Goal: Transaction & Acquisition: Purchase product/service

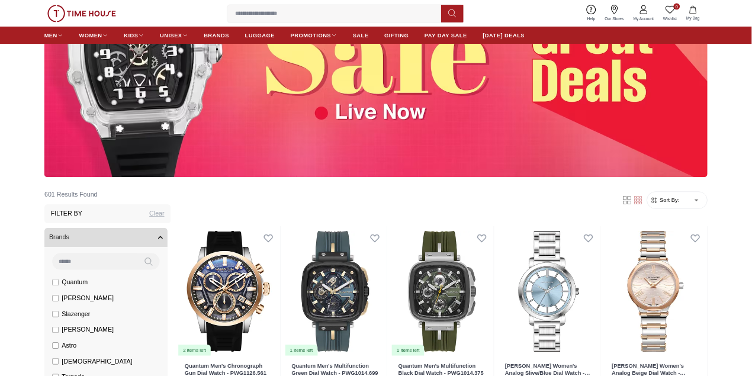
scroll to position [237, 0]
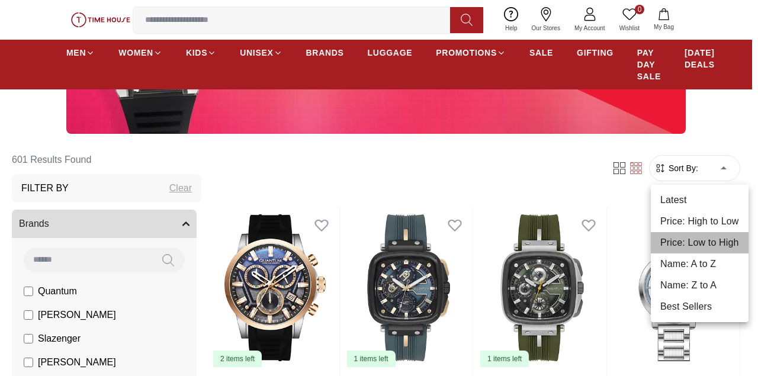
click at [706, 244] on li "Price: Low to High" at bounding box center [699, 242] width 98 height 21
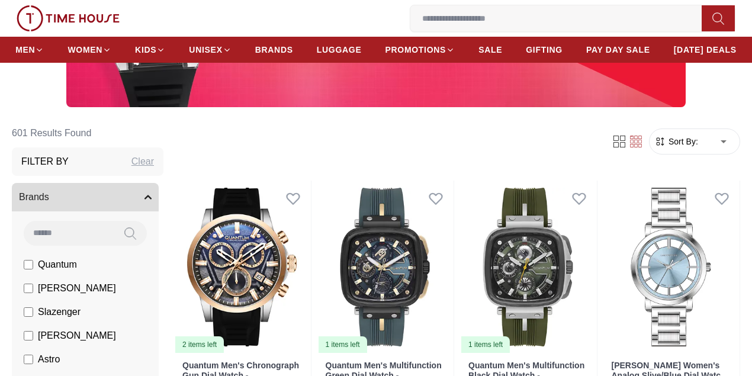
type input "*"
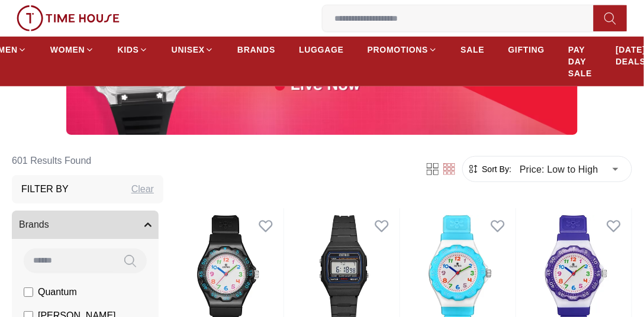
scroll to position [304, 0]
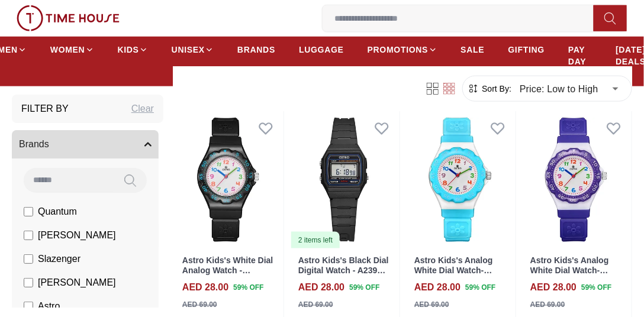
click at [30, 241] on label "[PERSON_NAME]" at bounding box center [70, 235] width 92 height 14
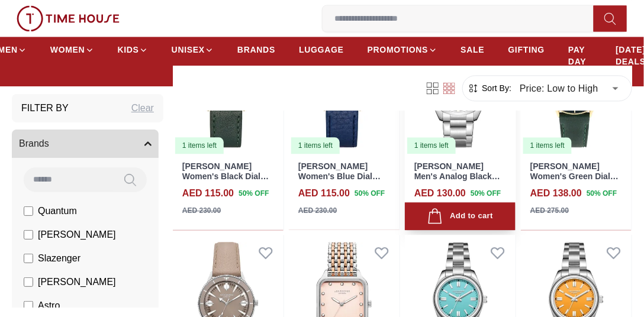
scroll to position [676, 0]
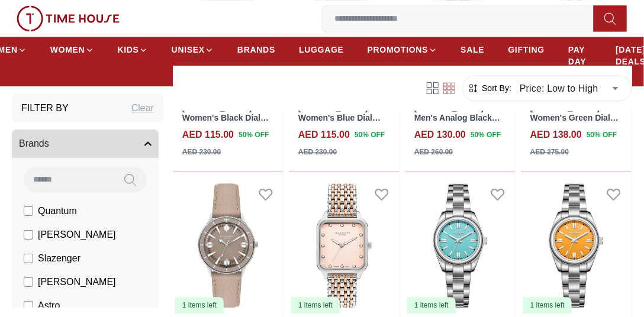
click at [30, 240] on label "[PERSON_NAME]" at bounding box center [70, 235] width 92 height 14
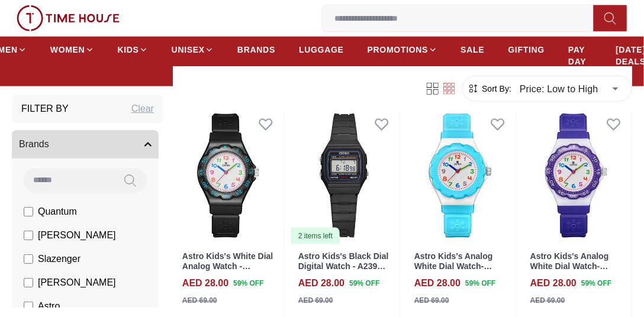
scroll to position [202, 0]
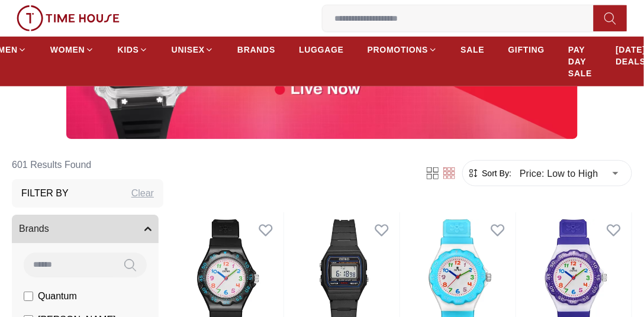
click at [68, 253] on input at bounding box center [69, 265] width 90 height 24
type input "*******"
click at [127, 259] on icon at bounding box center [130, 266] width 12 height 14
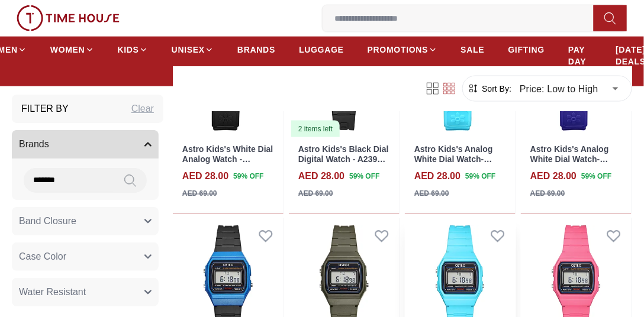
scroll to position [439, 0]
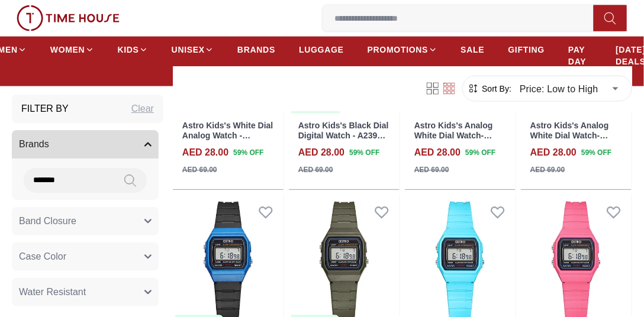
click at [134, 143] on button "Brands" at bounding box center [85, 144] width 147 height 28
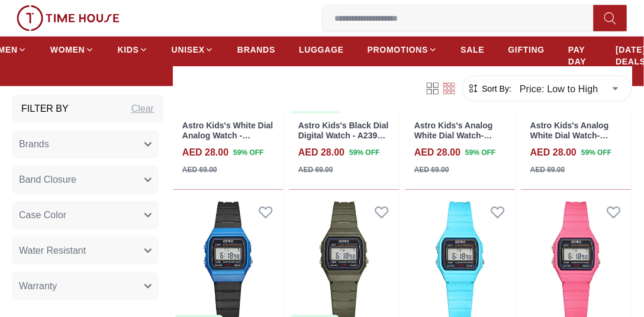
click at [134, 143] on button "Brands" at bounding box center [85, 144] width 147 height 28
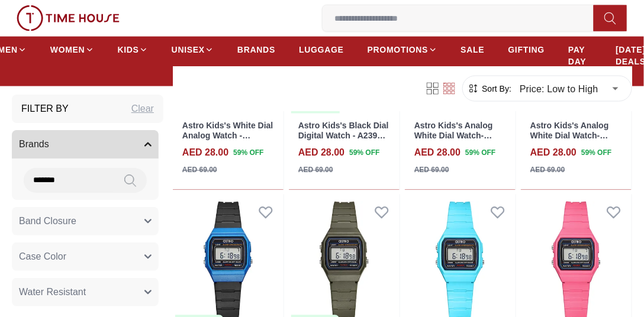
drag, startPoint x: 100, startPoint y: 176, endPoint x: 29, endPoint y: 176, distance: 71.0
click at [29, 176] on input "*******" at bounding box center [69, 180] width 90 height 24
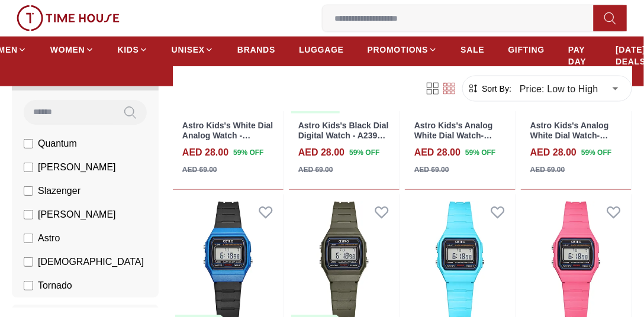
scroll to position [67, 0]
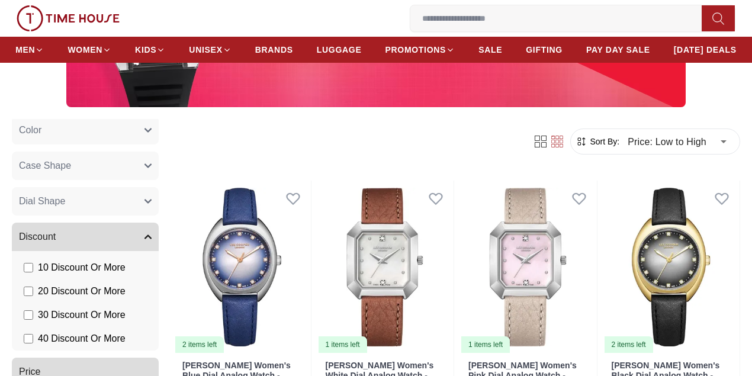
scroll to position [667, 0]
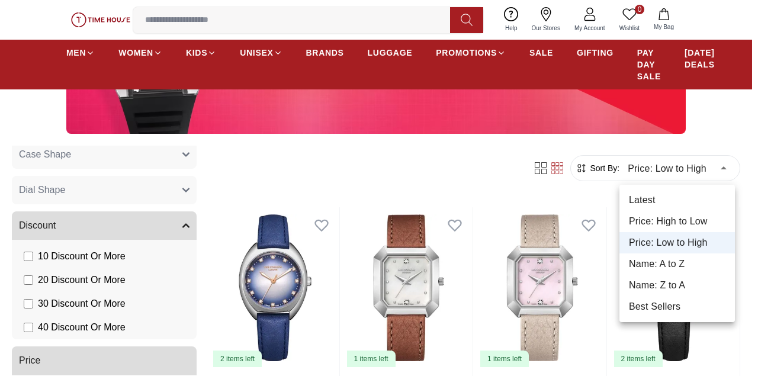
click at [674, 224] on li "Price: High to Low" at bounding box center [676, 221] width 115 height 21
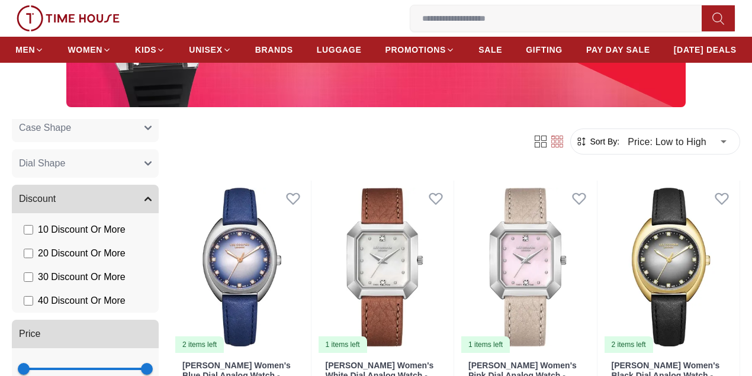
type input "*"
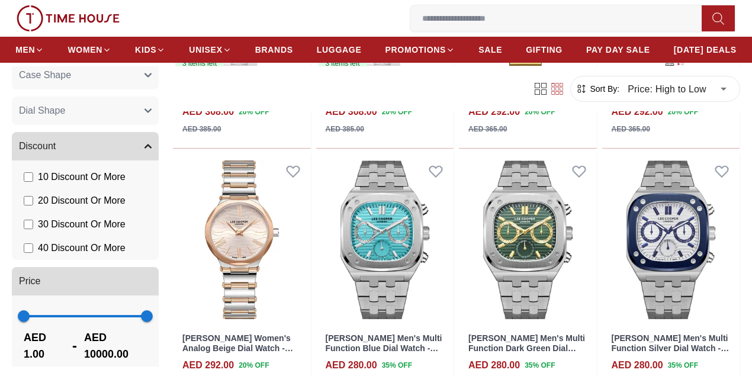
scroll to position [1026, 0]
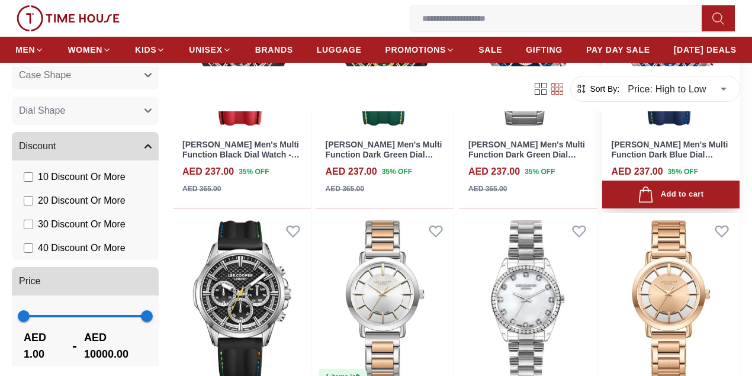
scroll to position [2486, 0]
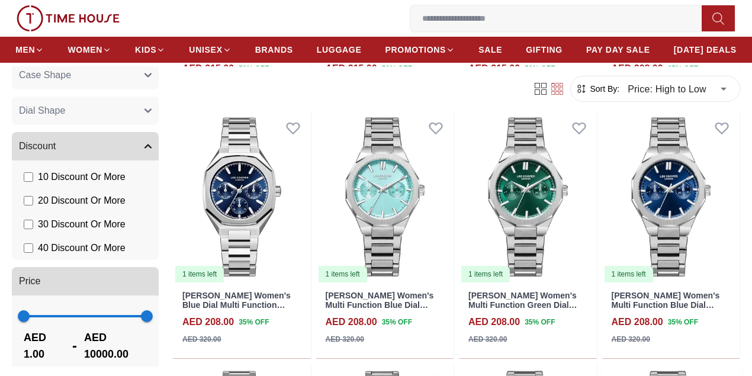
scroll to position [3748, 0]
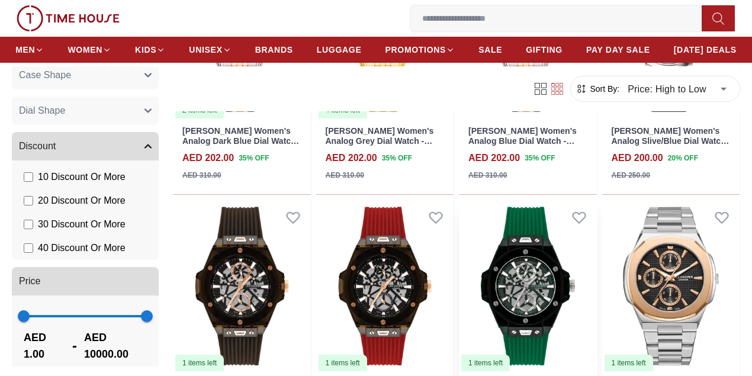
scroll to position [4537, 0]
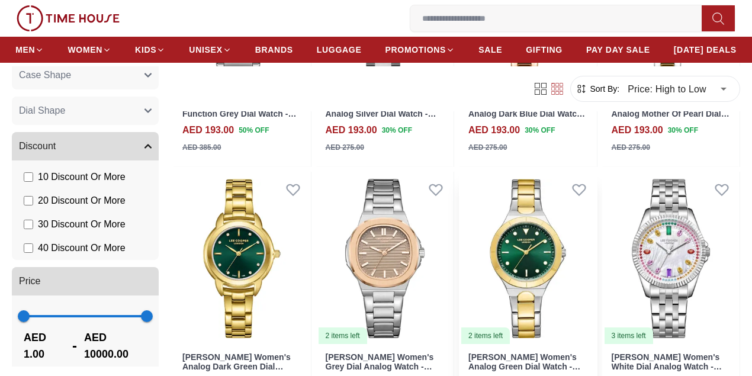
scroll to position [5247, 0]
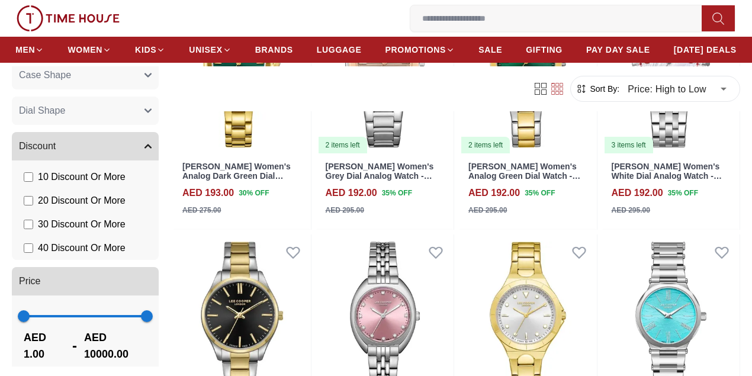
click at [410, 15] on input at bounding box center [560, 19] width 301 height 24
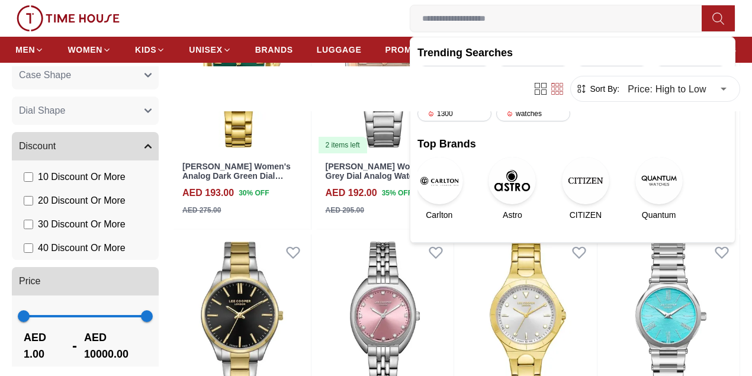
click at [562, 185] on img at bounding box center [585, 180] width 47 height 47
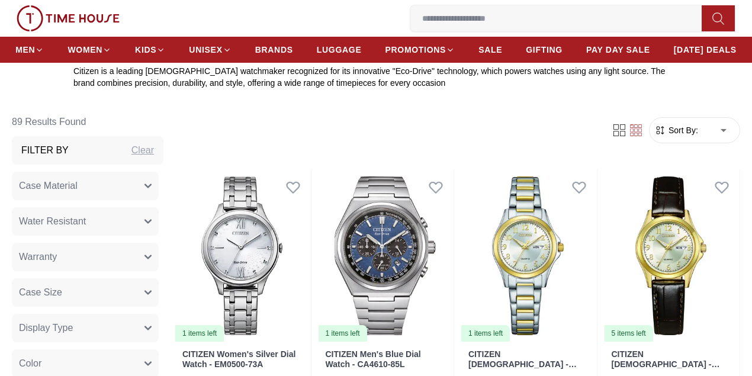
scroll to position [394, 0]
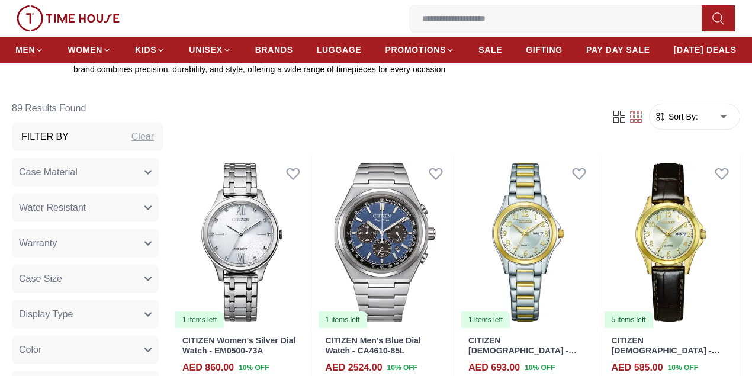
click at [683, 123] on span "Sort By:" at bounding box center [682, 117] width 32 height 12
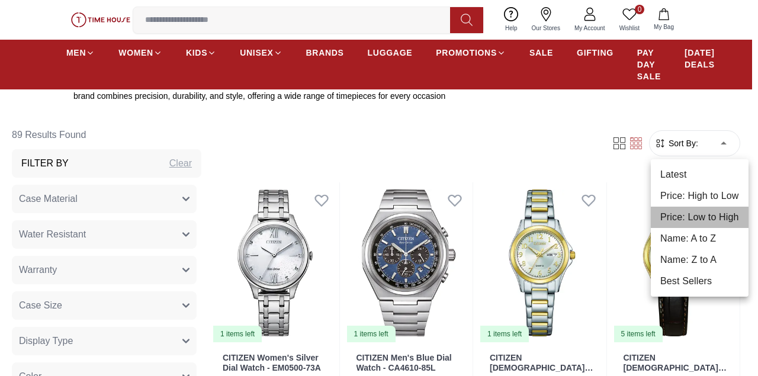
click at [698, 212] on li "Price: Low to High" at bounding box center [699, 217] width 98 height 21
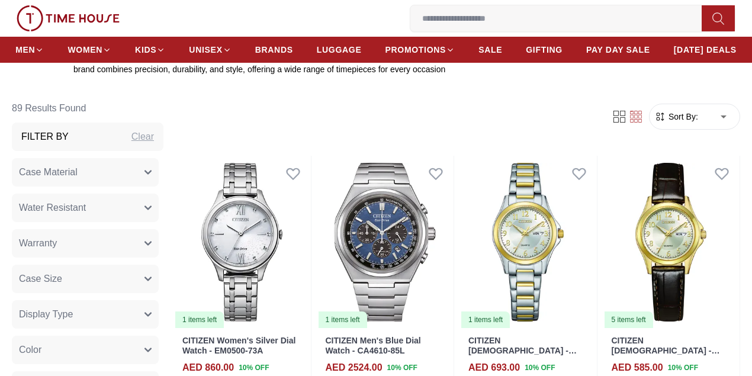
type input "*"
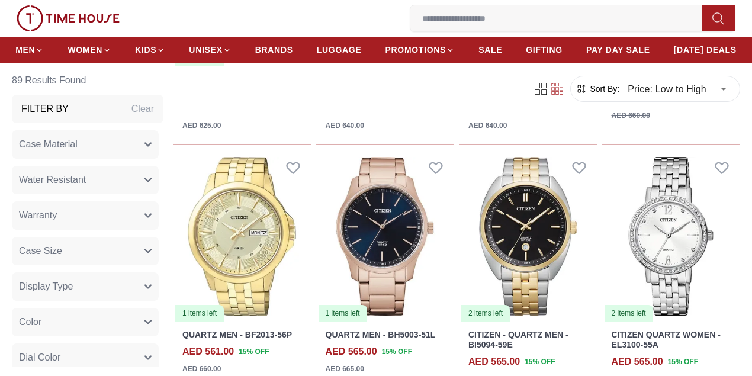
scroll to position [907, 0]
click at [563, 250] on img at bounding box center [528, 235] width 138 height 173
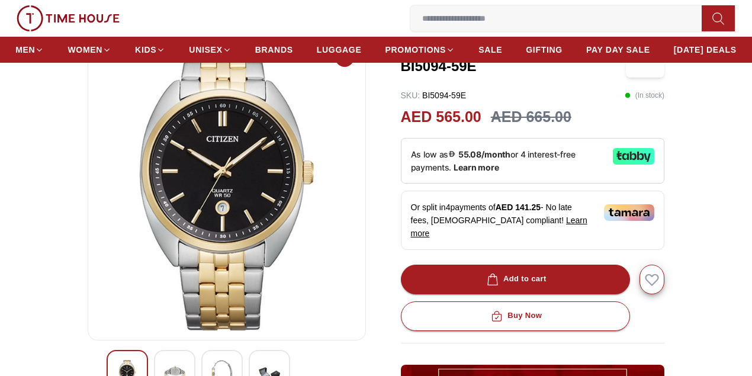
scroll to position [197, 0]
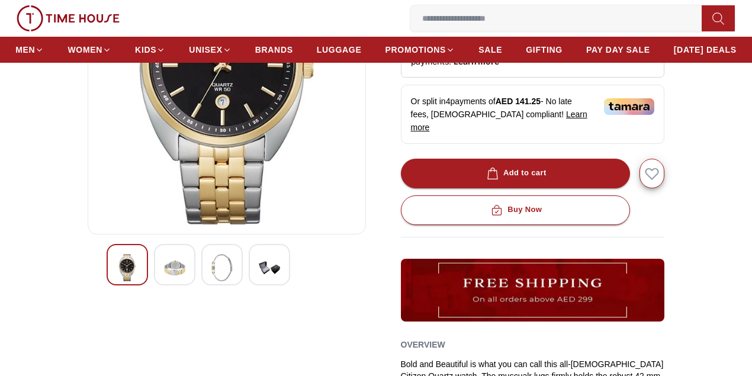
click at [164, 281] on img at bounding box center [174, 267] width 21 height 27
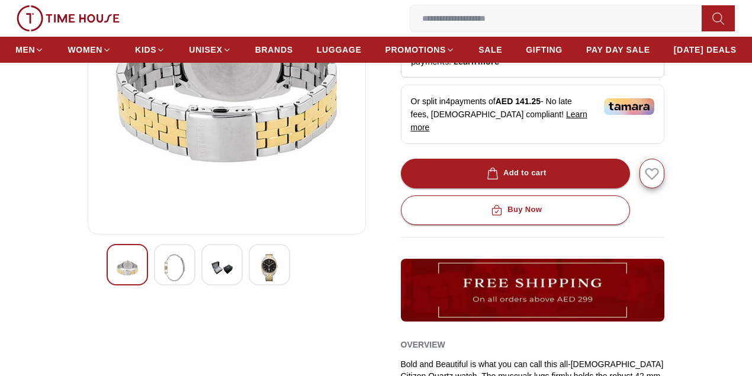
click at [211, 281] on img at bounding box center [221, 267] width 21 height 27
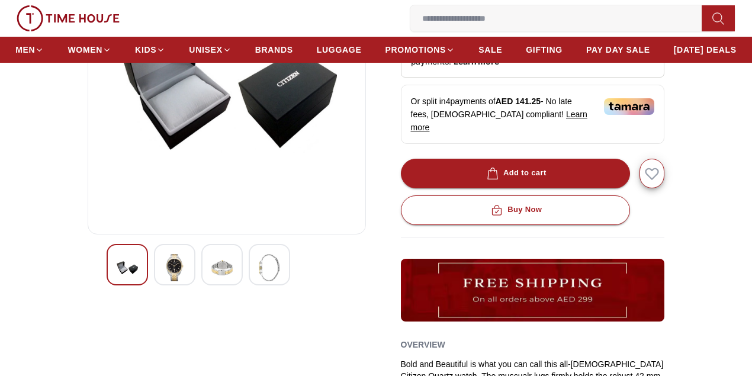
click at [264, 282] on div at bounding box center [269, 264] width 41 height 41
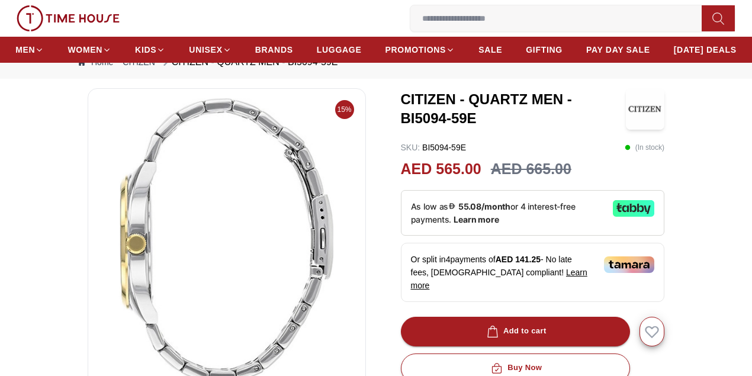
scroll to position [237, 0]
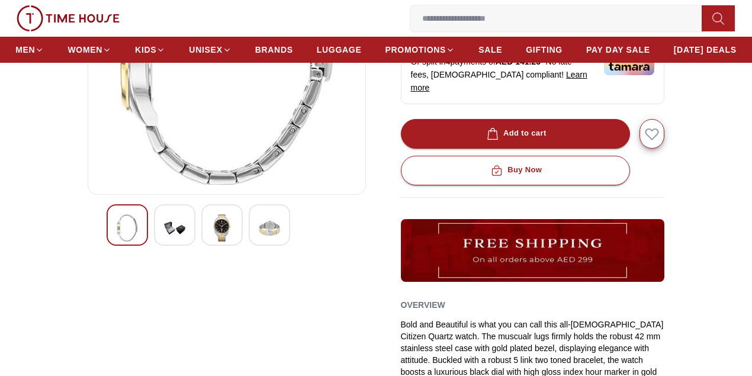
click at [117, 246] on div at bounding box center [127, 224] width 41 height 41
click at [201, 244] on div at bounding box center [221, 224] width 41 height 41
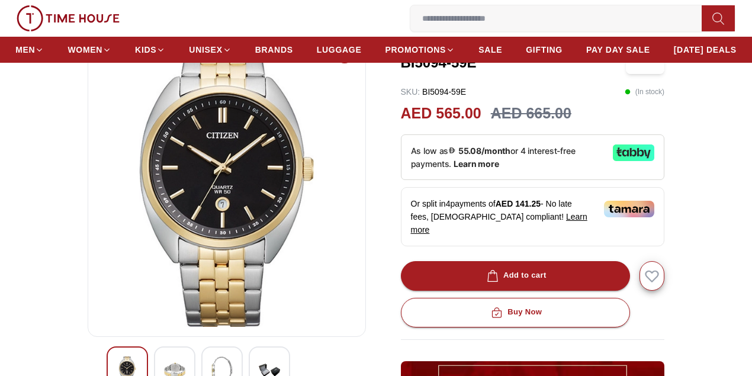
scroll to position [79, 0]
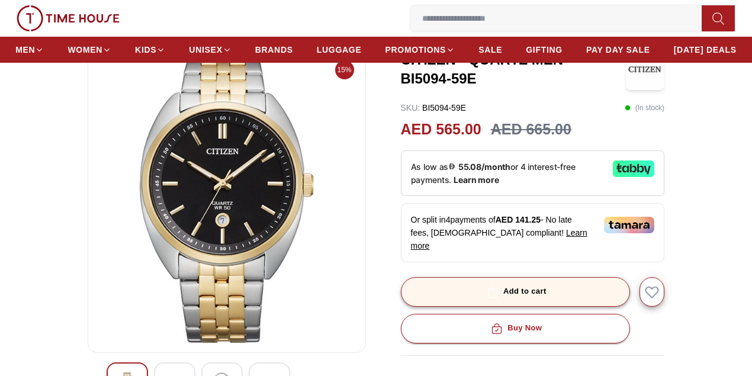
click at [498, 294] on button "Add to cart" at bounding box center [516, 292] width 230 height 30
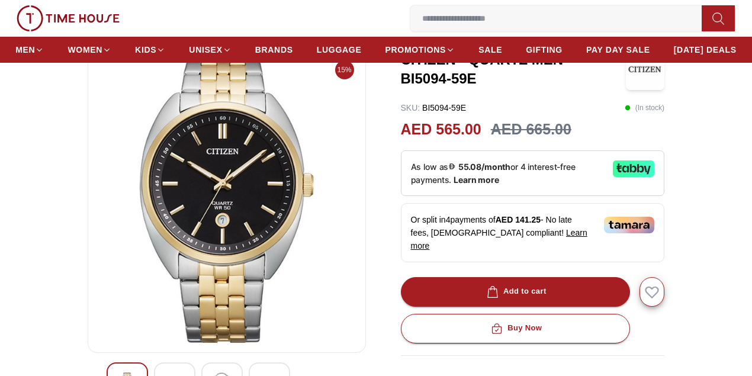
click at [410, 27] on input at bounding box center [560, 19] width 301 height 24
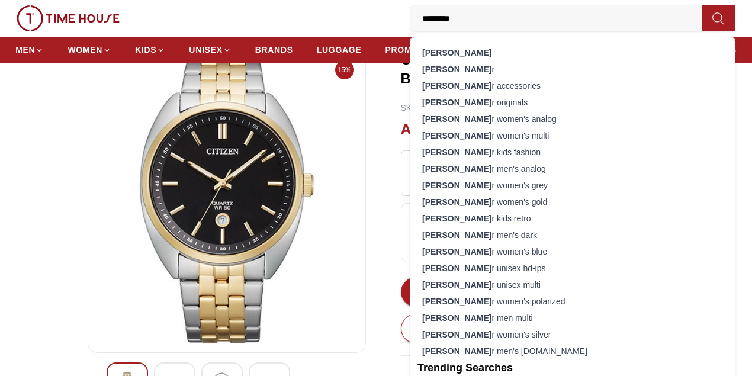
type input "**********"
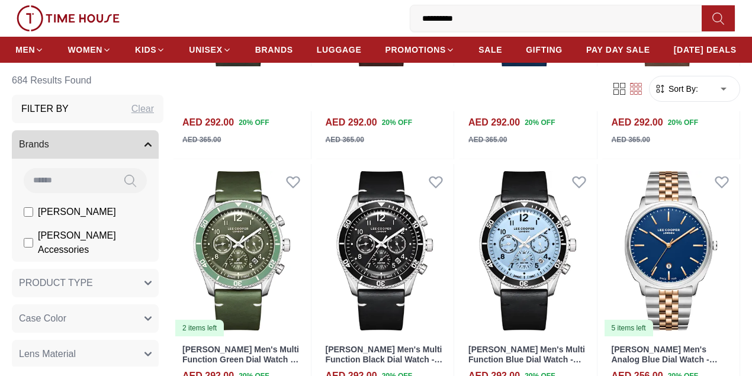
scroll to position [1144, 0]
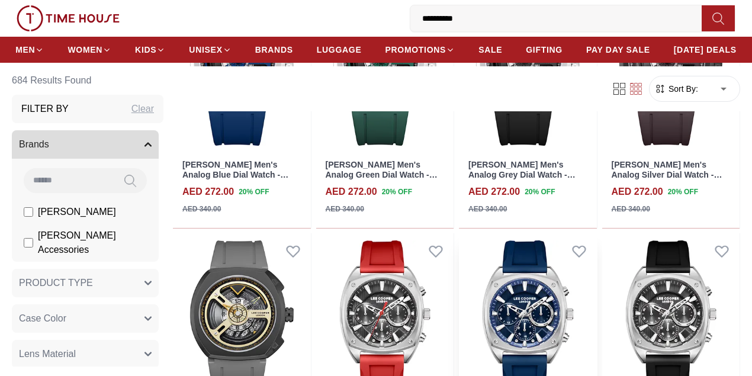
scroll to position [1854, 0]
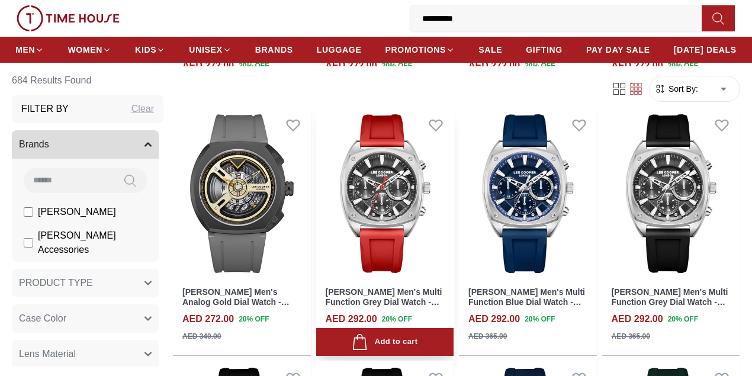
click at [405, 163] on img at bounding box center [385, 193] width 138 height 173
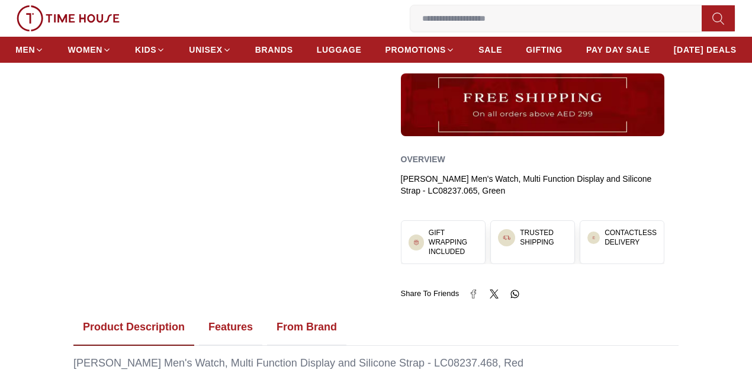
scroll to position [473, 0]
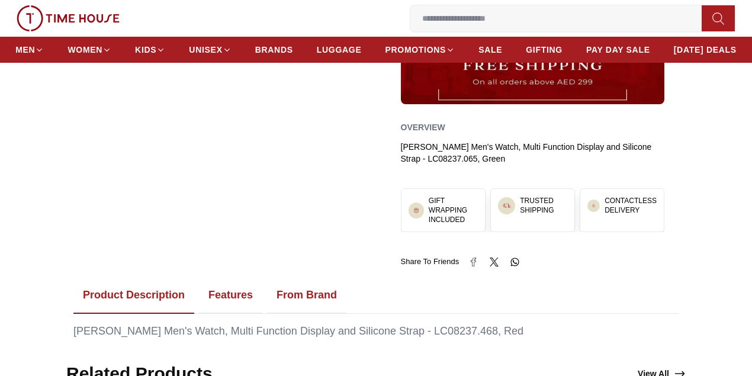
click at [241, 305] on button "Features" at bounding box center [230, 295] width 63 height 37
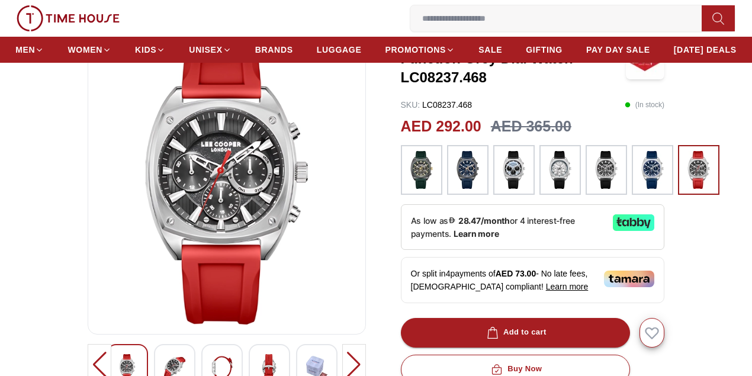
scroll to position [79, 0]
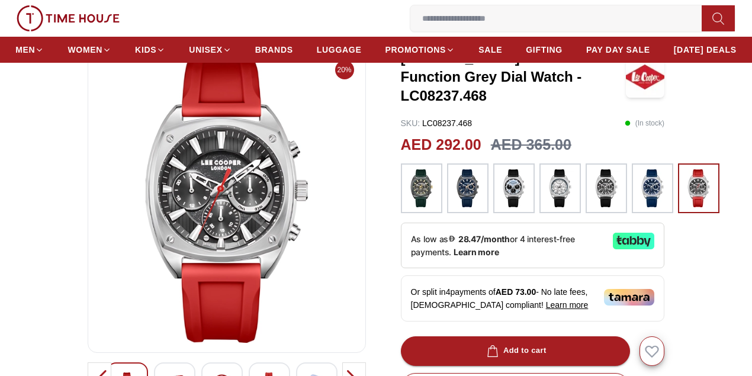
click at [474, 205] on img at bounding box center [468, 188] width 30 height 38
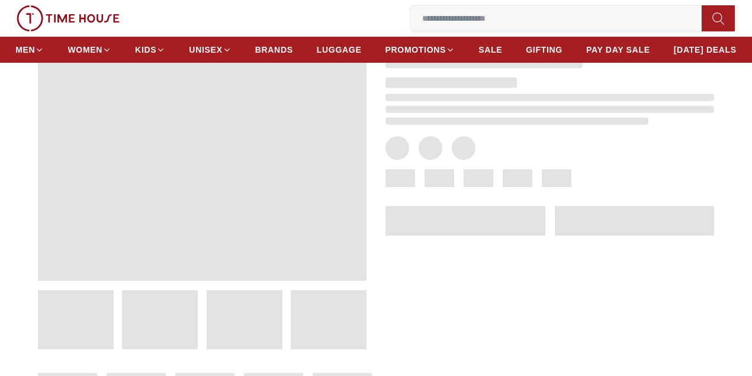
click at [515, 195] on div at bounding box center [539, 187] width 347 height 324
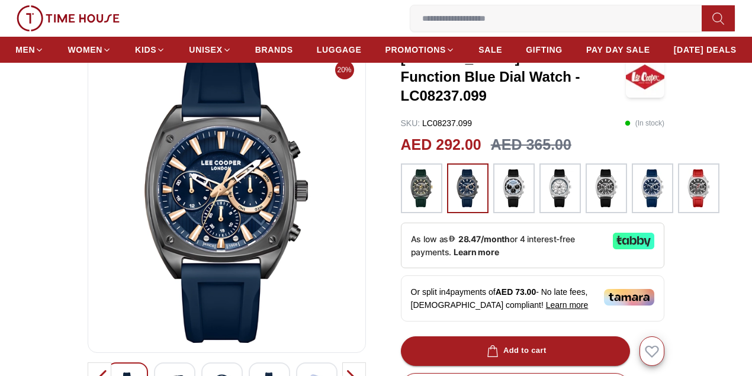
click at [692, 198] on img at bounding box center [699, 188] width 30 height 38
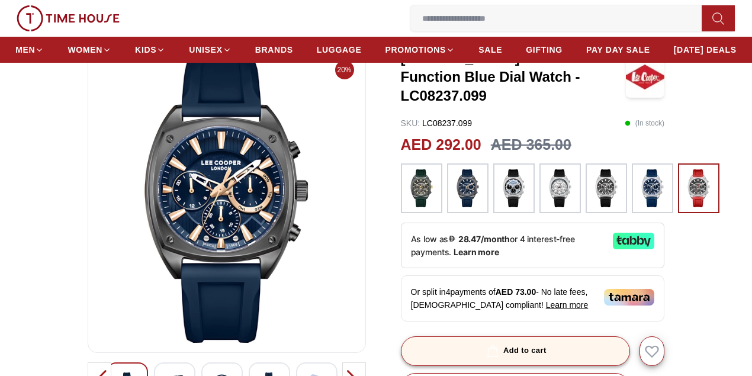
click at [546, 357] on div "Add to cart" at bounding box center [515, 351] width 62 height 14
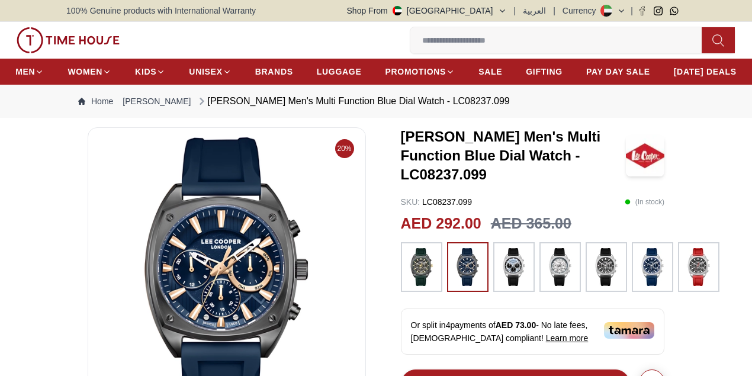
scroll to position [79, 0]
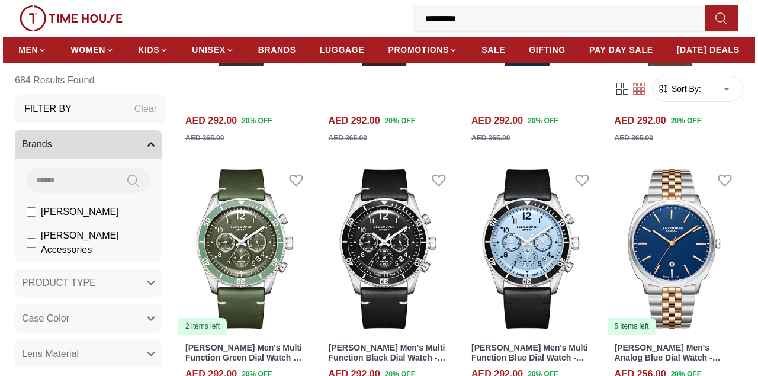
scroll to position [1090, 0]
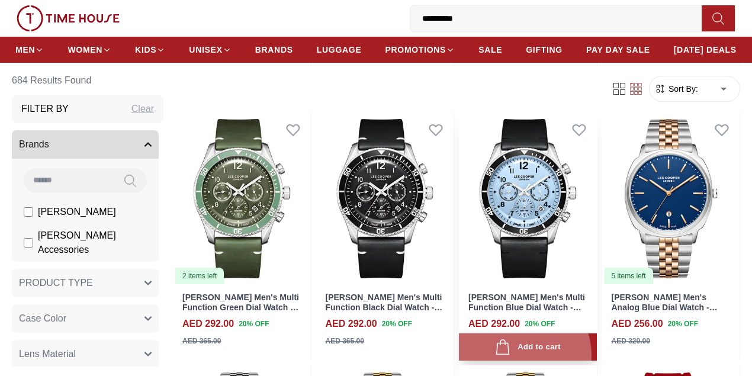
click at [541, 344] on div "Add to cart" at bounding box center [528, 347] width 66 height 16
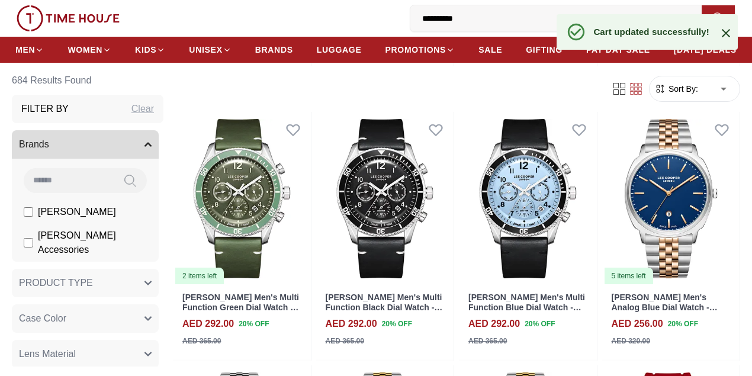
click at [726, 34] on icon at bounding box center [725, 33] width 8 height 8
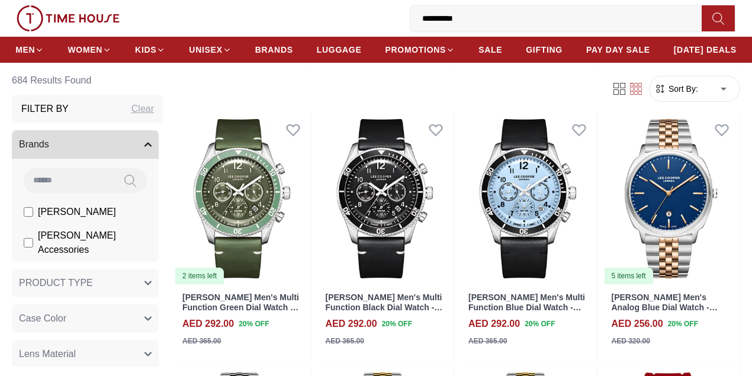
click at [0, 0] on span "3" at bounding box center [0, 0] width 0 height 0
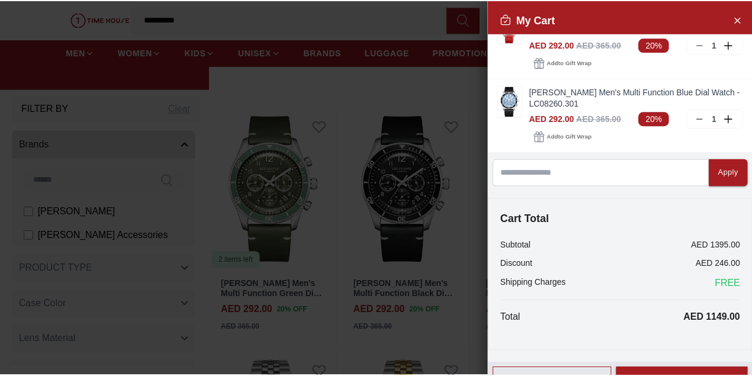
scroll to position [111, 0]
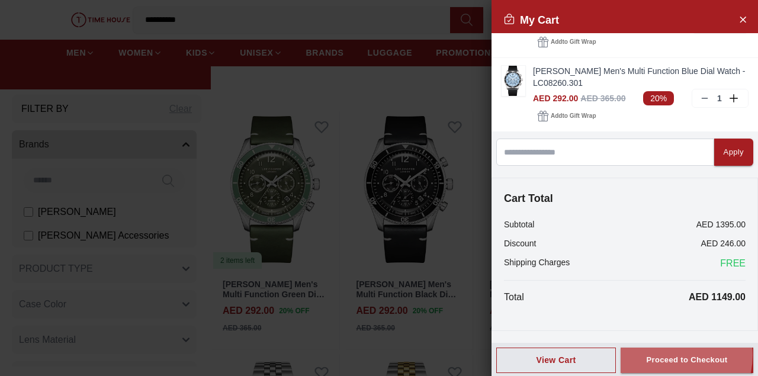
click at [666, 355] on div "Proceed to Checkout" at bounding box center [686, 360] width 81 height 14
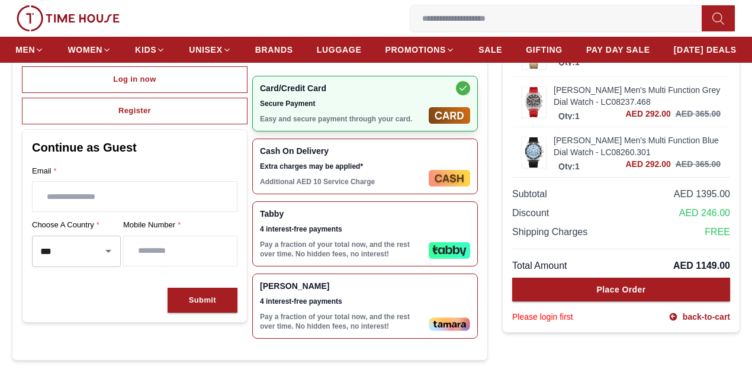
scroll to position [157, 0]
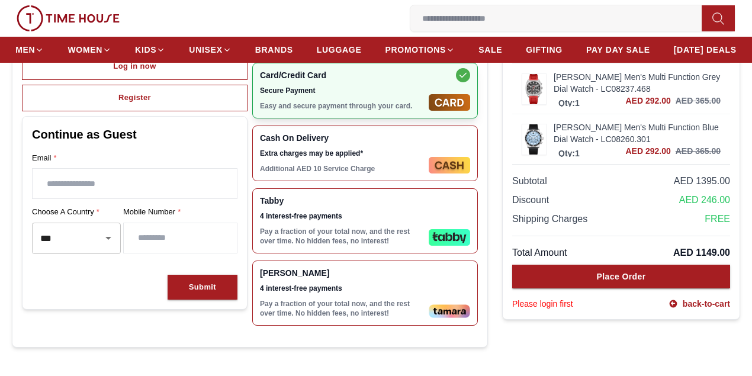
click at [302, 246] on div "Tabby 4 interest-free payments Pay a fraction of your total now, and the rest o…" at bounding box center [342, 221] width 164 height 50
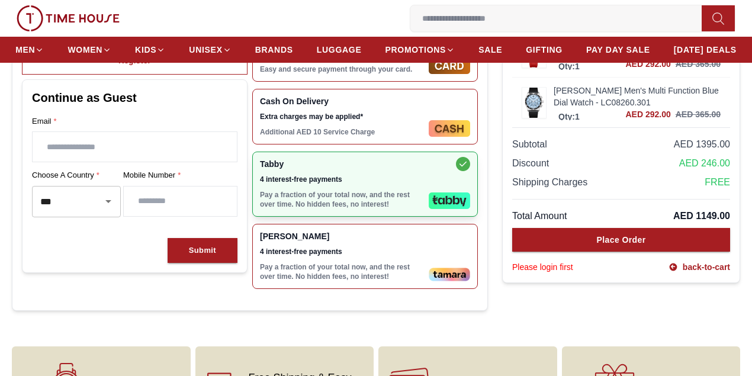
scroll to position [197, 0]
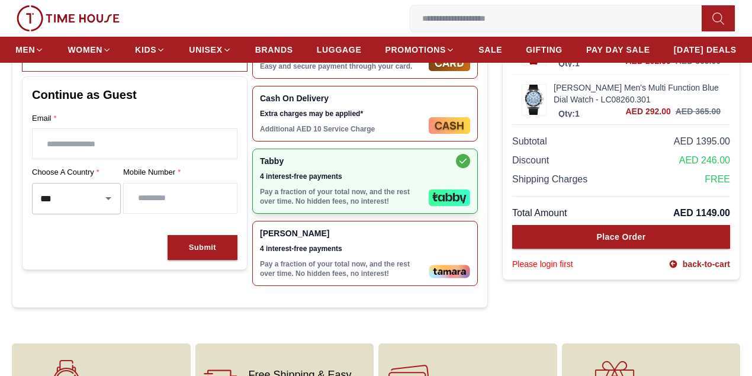
click at [699, 244] on section "Checkout Options Choose how you want to proceed : Log in now Register Continue …" at bounding box center [376, 126] width 752 height 387
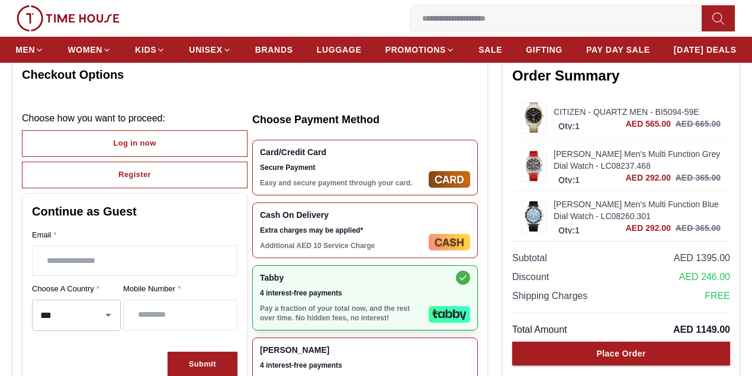
scroll to position [79, 0]
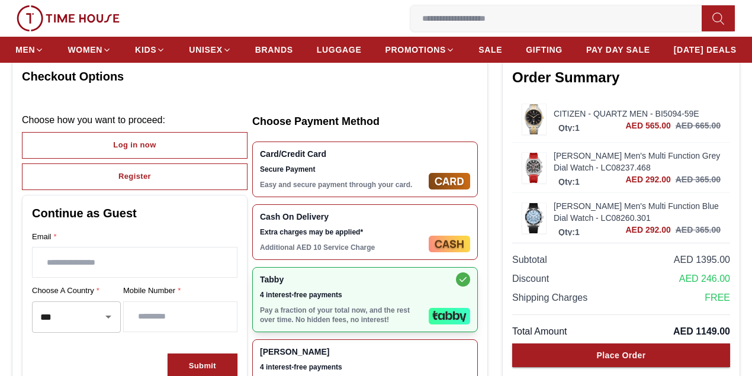
click at [522, 233] on img at bounding box center [534, 218] width 24 height 30
click at [553, 224] on link "[PERSON_NAME] Men's Multi Function Blue Dial Watch - LC08260.301" at bounding box center [636, 212] width 167 height 24
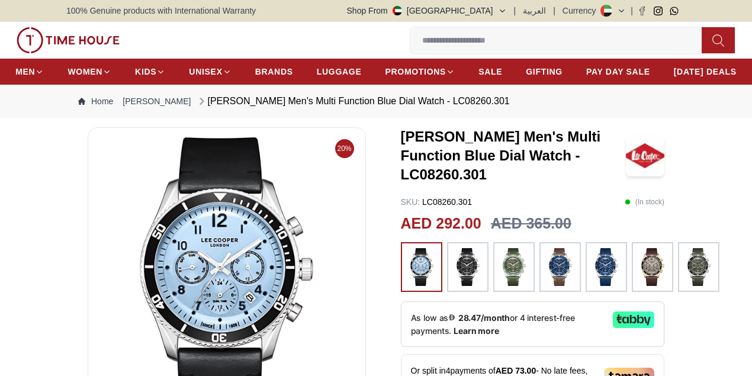
click at [410, 40] on input at bounding box center [560, 40] width 301 height 24
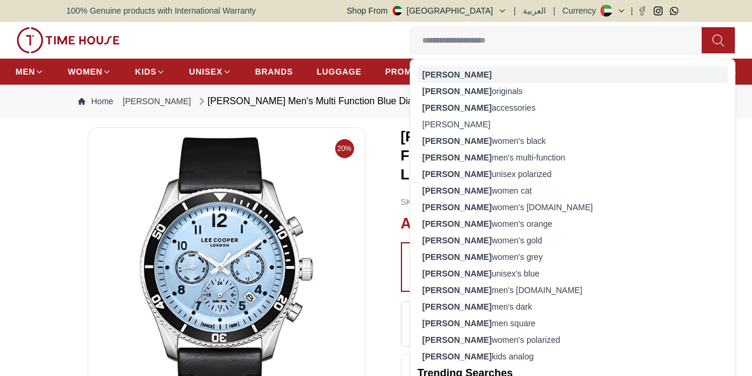
click at [417, 72] on div "[PERSON_NAME]" at bounding box center [572, 74] width 310 height 17
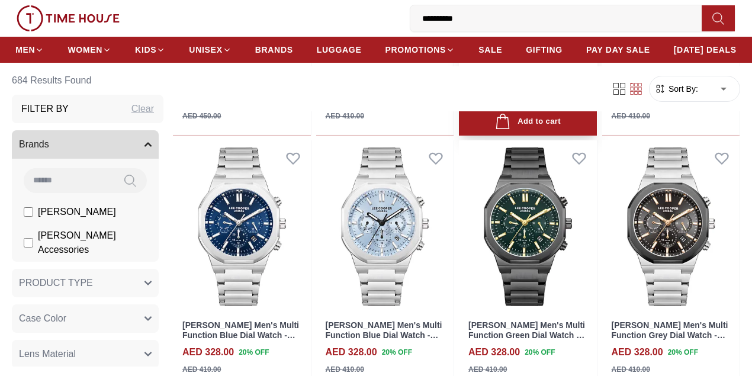
scroll to position [315, 0]
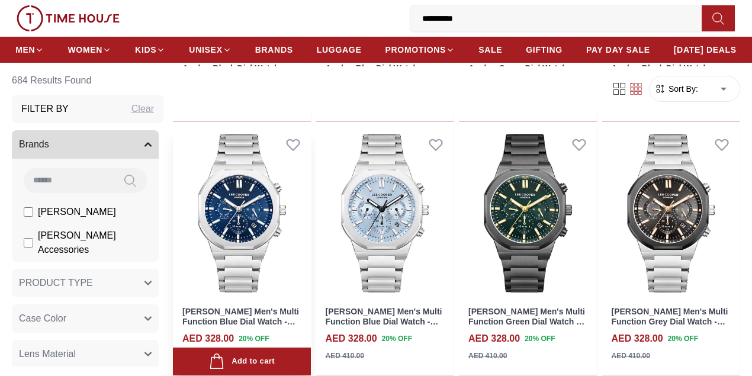
click at [288, 215] on img at bounding box center [242, 213] width 138 height 173
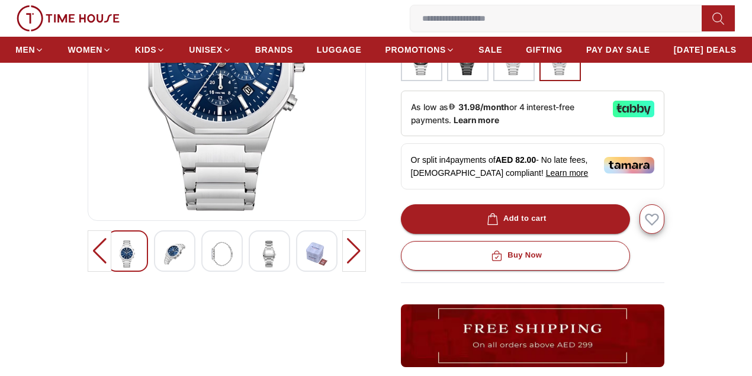
scroll to position [237, 0]
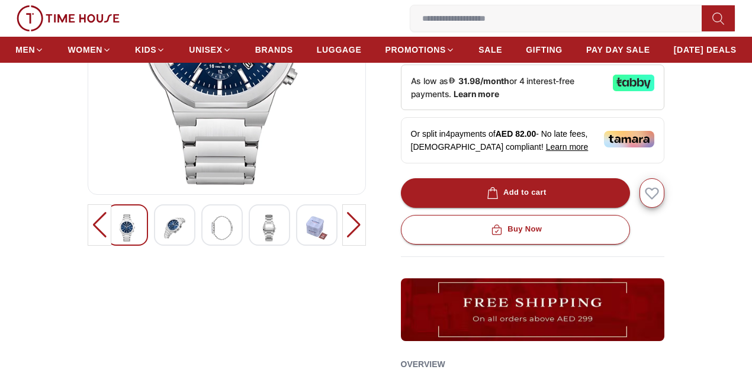
click at [164, 241] on img at bounding box center [174, 227] width 21 height 27
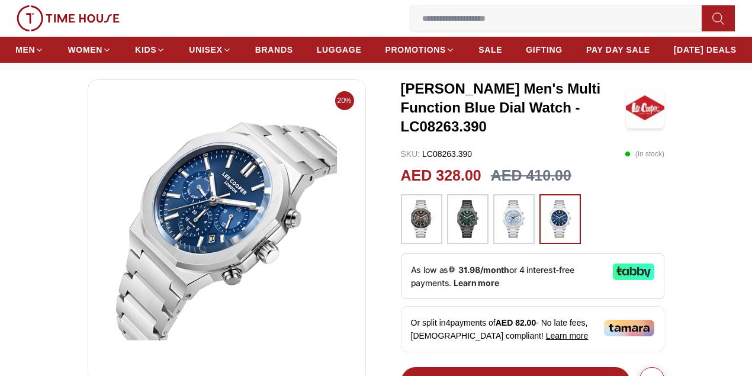
scroll to position [157, 0]
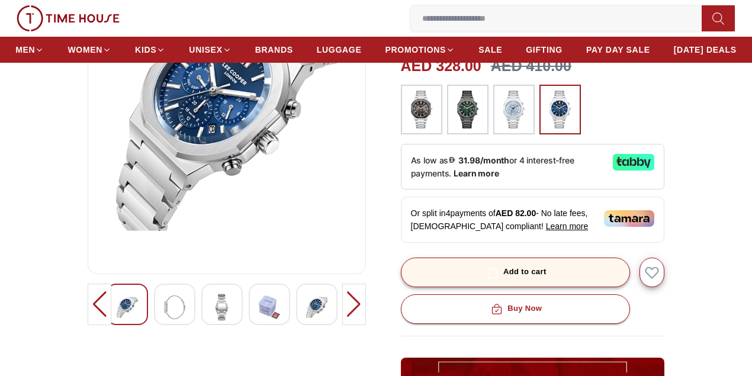
click at [466, 276] on button "Add to cart" at bounding box center [516, 272] width 230 height 30
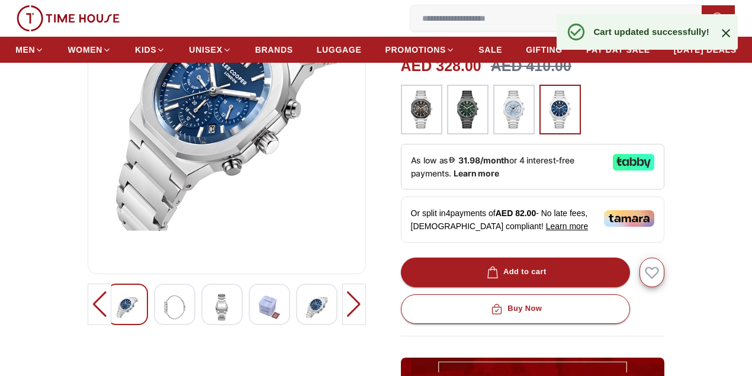
click at [306, 321] on img at bounding box center [316, 307] width 21 height 27
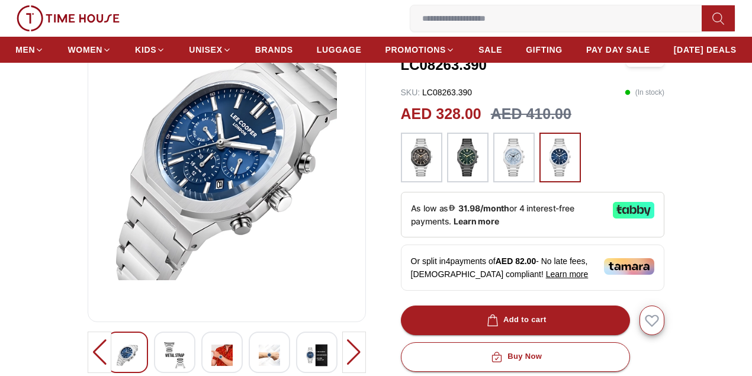
scroll to position [39, 0]
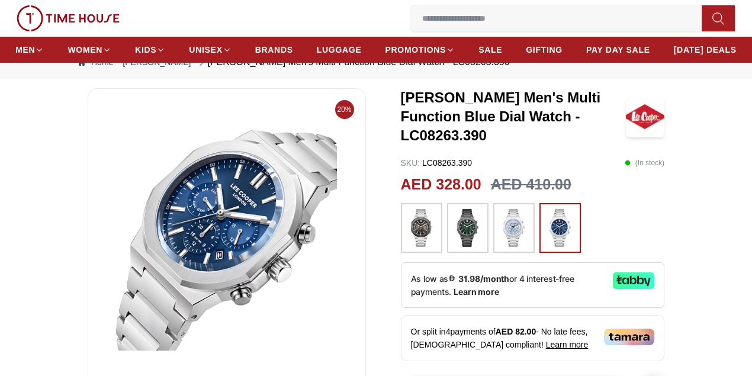
click at [524, 241] on img at bounding box center [514, 228] width 30 height 38
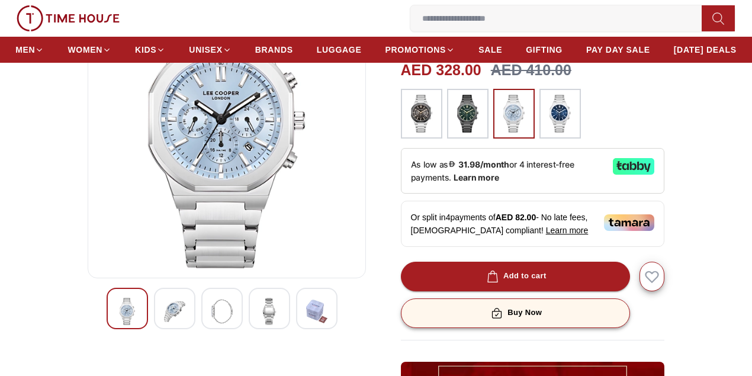
scroll to position [39, 0]
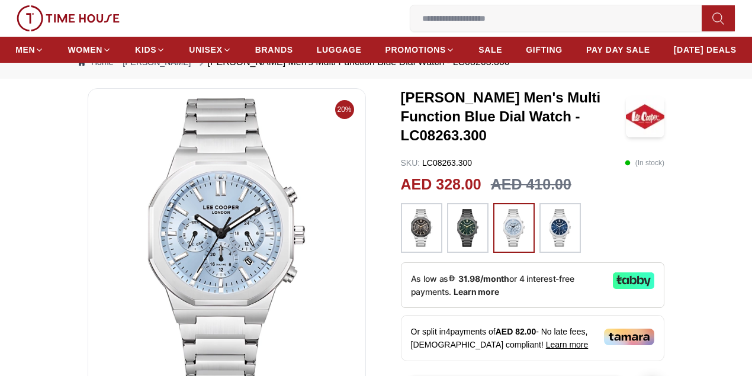
click at [550, 230] on img at bounding box center [560, 228] width 30 height 38
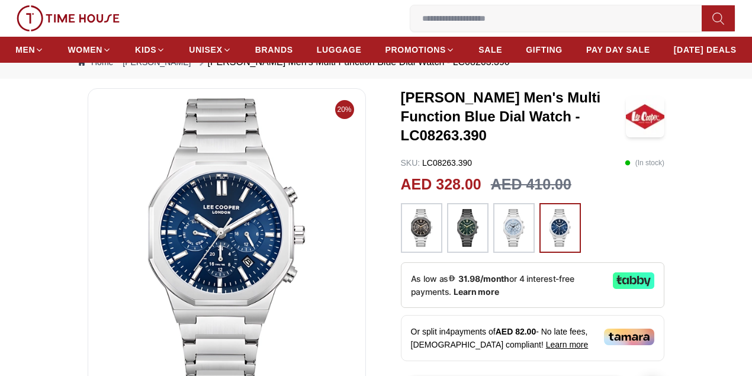
click at [505, 241] on img at bounding box center [514, 228] width 30 height 38
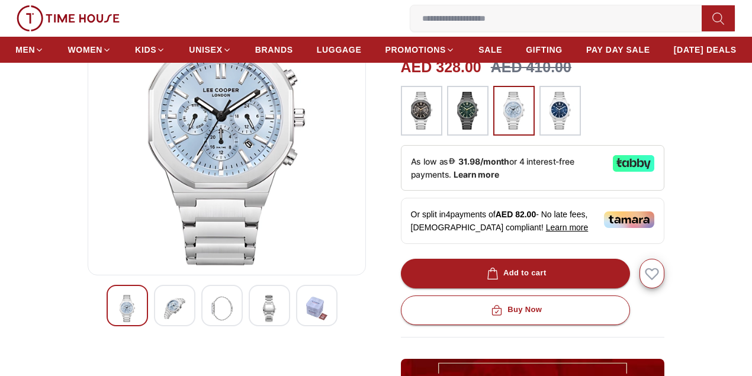
scroll to position [157, 0]
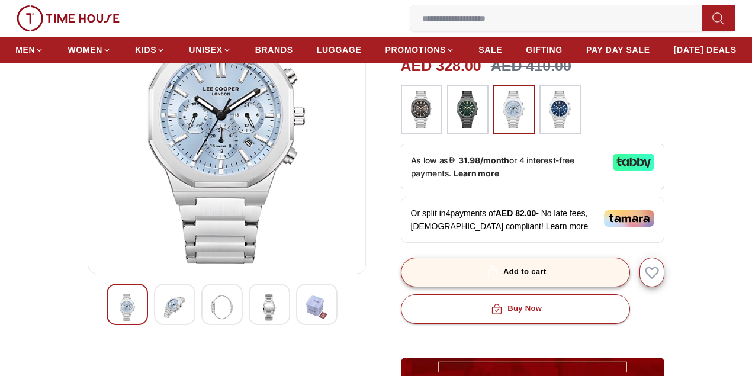
click at [564, 278] on button "Add to cart" at bounding box center [516, 272] width 230 height 30
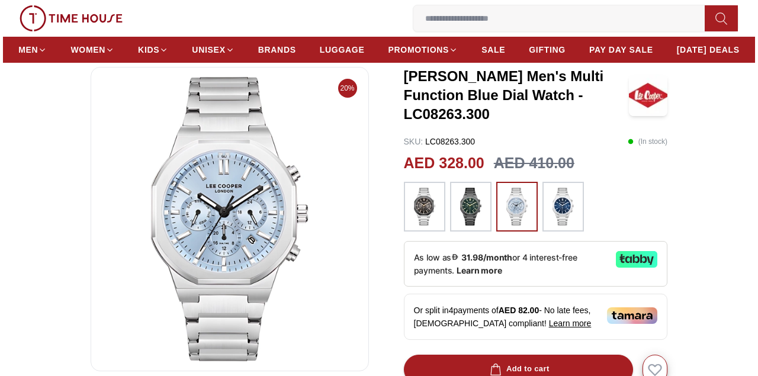
scroll to position [39, 0]
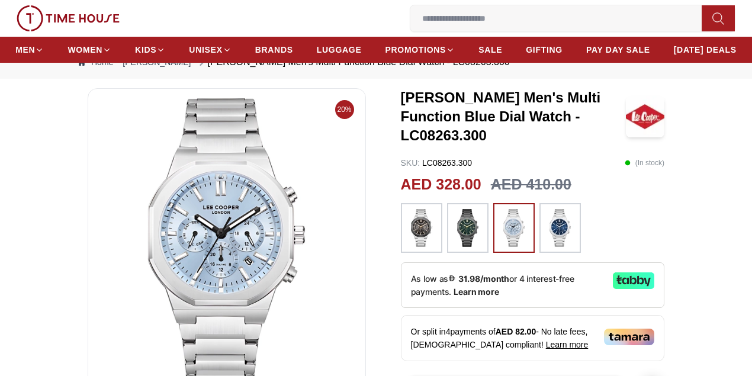
click at [0, 0] on span "My Bag" at bounding box center [0, 0] width 0 height 0
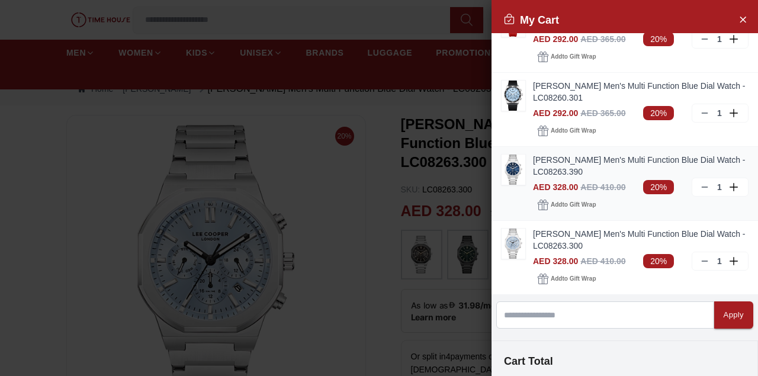
scroll to position [118, 0]
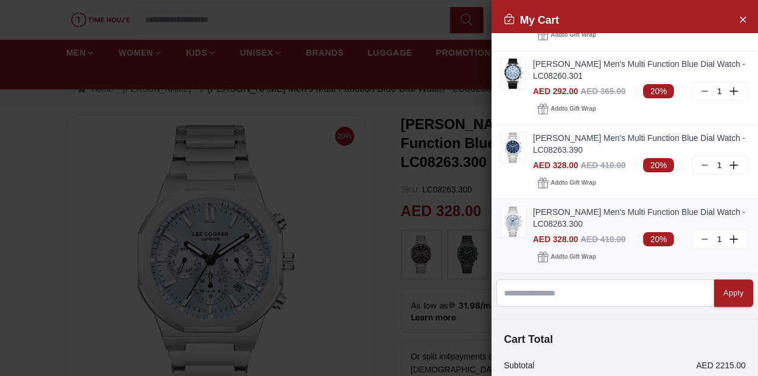
click at [700, 239] on icon at bounding box center [704, 238] width 9 height 9
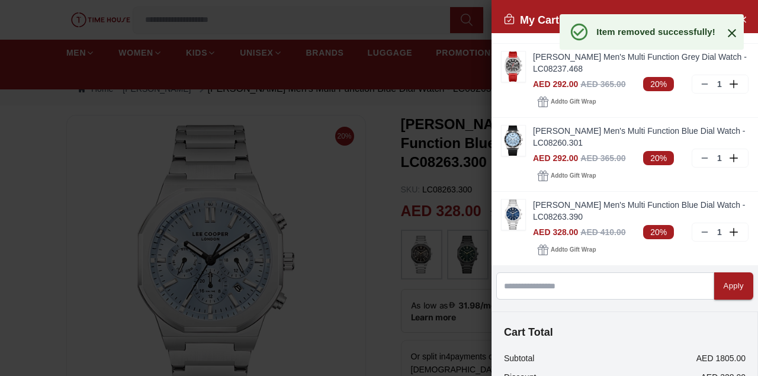
scroll to position [0, 0]
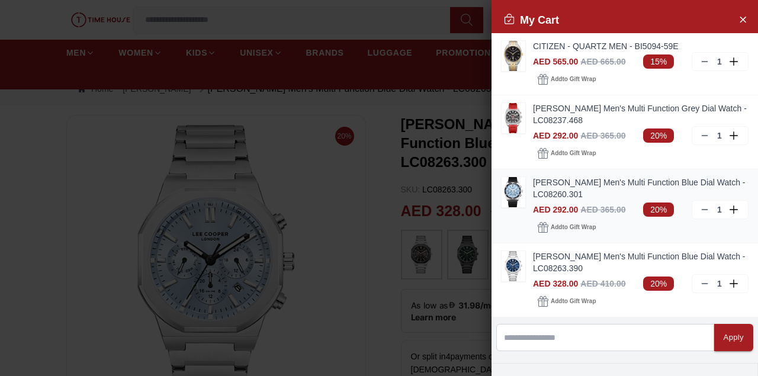
click at [700, 205] on icon at bounding box center [704, 209] width 9 height 9
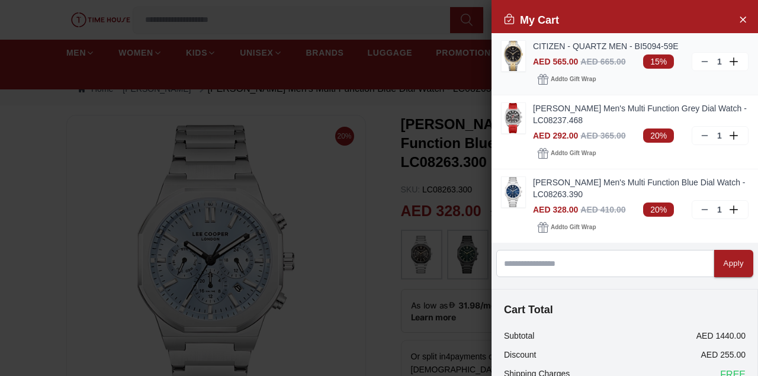
click at [700, 66] on icon at bounding box center [704, 61] width 9 height 9
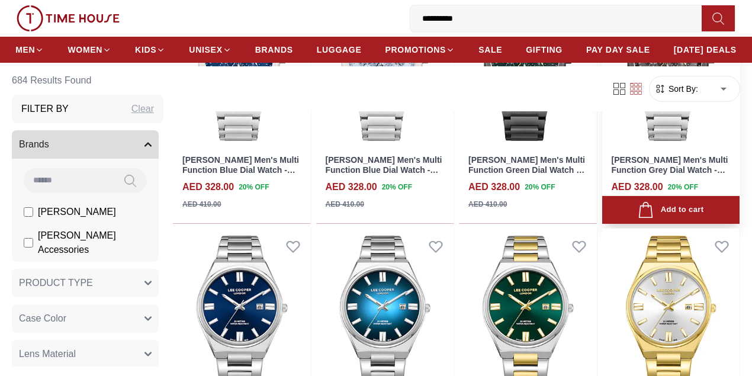
scroll to position [552, 0]
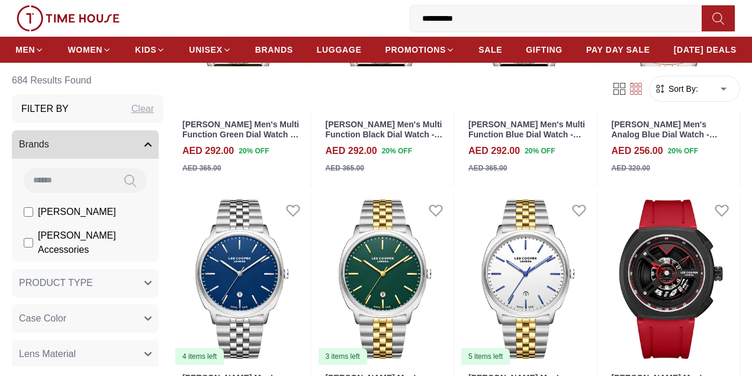
scroll to position [1302, 0]
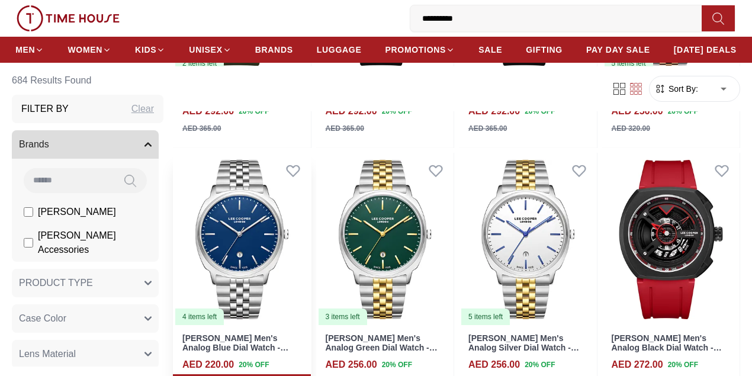
click at [285, 205] on img at bounding box center [242, 239] width 138 height 173
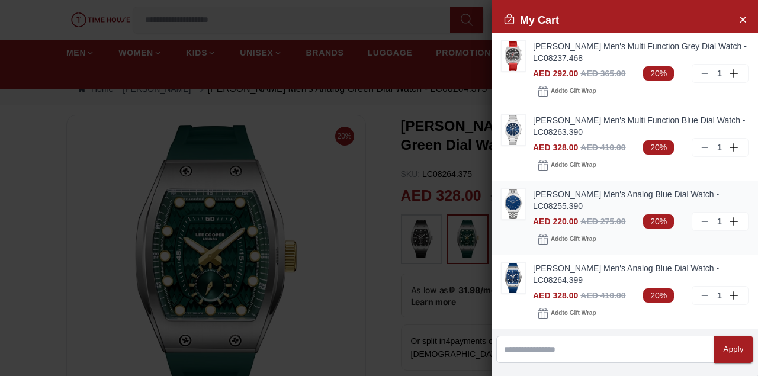
drag, startPoint x: 0, startPoint y: 0, endPoint x: 700, endPoint y: 218, distance: 732.7
click at [700, 218] on icon at bounding box center [704, 221] width 9 height 9
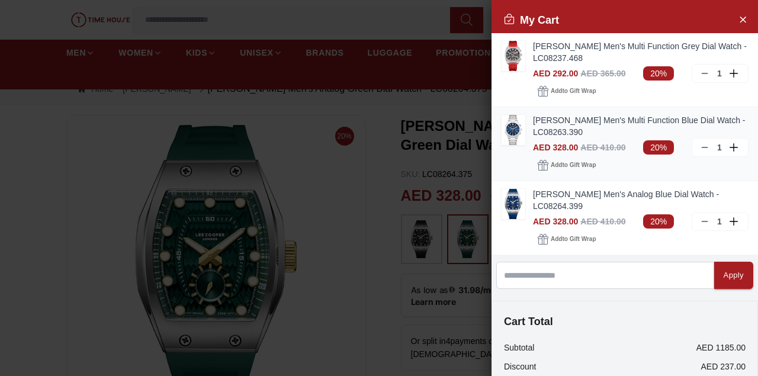
click at [511, 134] on img at bounding box center [513, 130] width 24 height 30
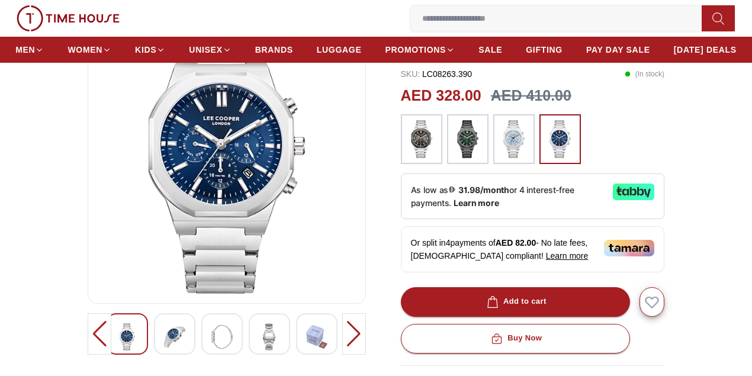
scroll to position [157, 0]
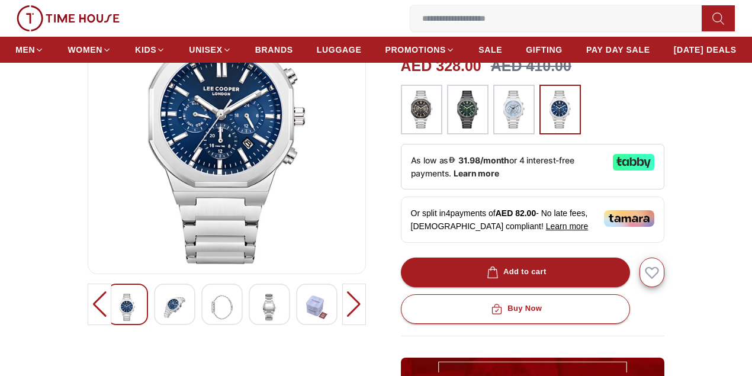
click at [164, 321] on img at bounding box center [174, 307] width 21 height 27
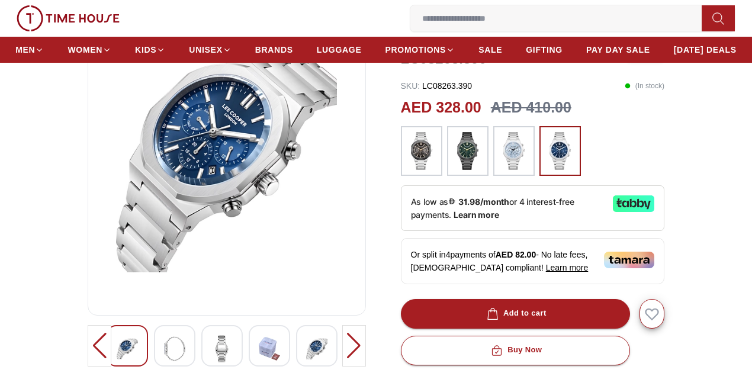
scroll to position [118, 0]
